Goal: Find contact information: Find contact information

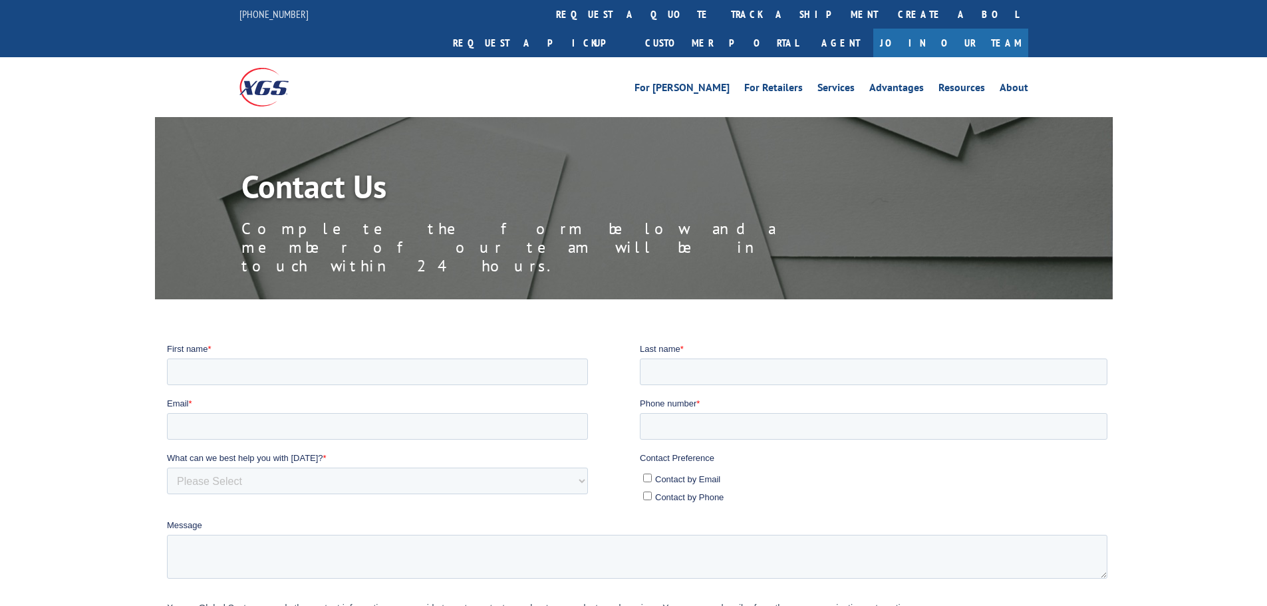
click at [267, 68] on img at bounding box center [263, 87] width 49 height 38
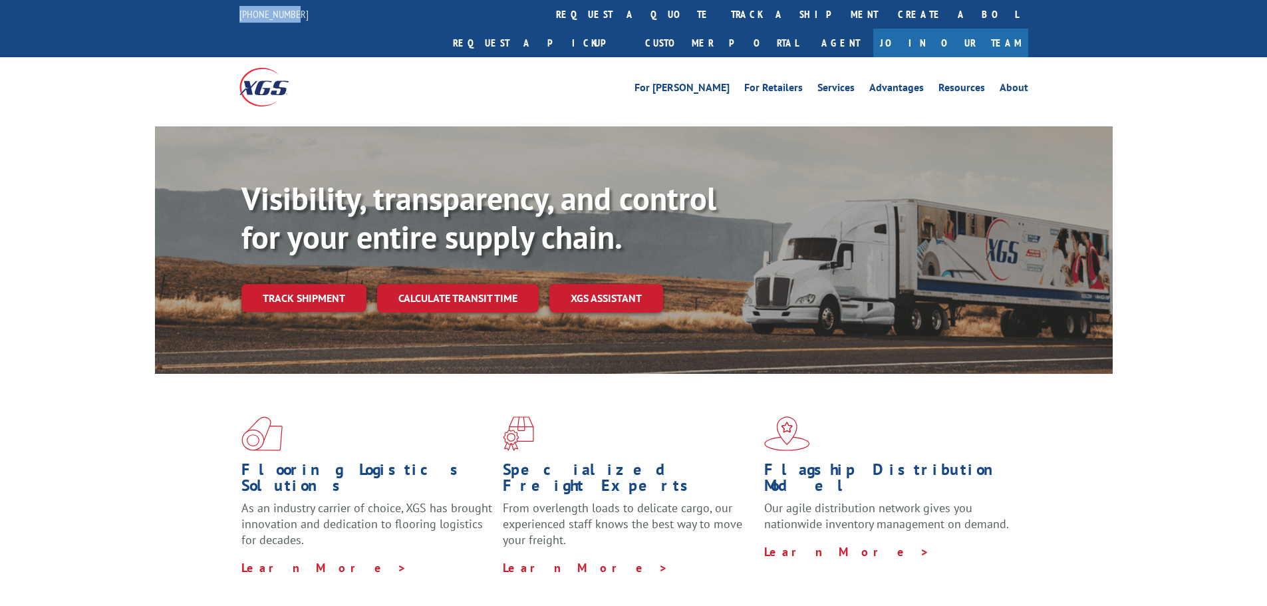
drag, startPoint x: 218, startPoint y: 15, endPoint x: 310, endPoint y: 16, distance: 92.5
click at [310, 16] on div "844-947-7447 request a quote track a shipment Create a BOL Request a pickup Cus…" at bounding box center [633, 28] width 1267 height 57
copy link "[PHONE_NUMBER]"
click at [1185, 561] on div "Flooring Logistics Solutions As an industry carrier of choice, XGS has brought …" at bounding box center [633, 507] width 1267 height 267
